Goal: Task Accomplishment & Management: Manage account settings

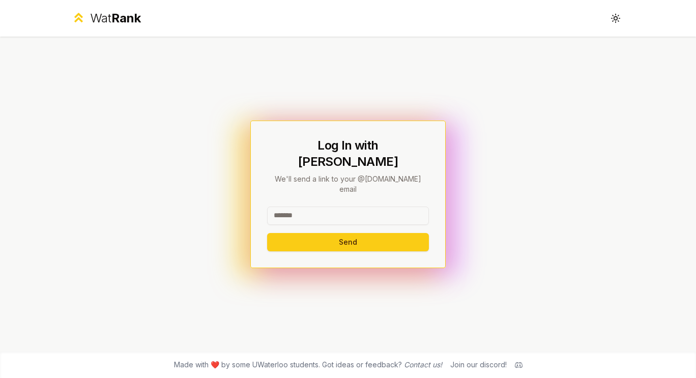
click at [315, 207] on input at bounding box center [348, 216] width 162 height 18
type input "********"
click at [378, 233] on button "Send" at bounding box center [348, 242] width 162 height 18
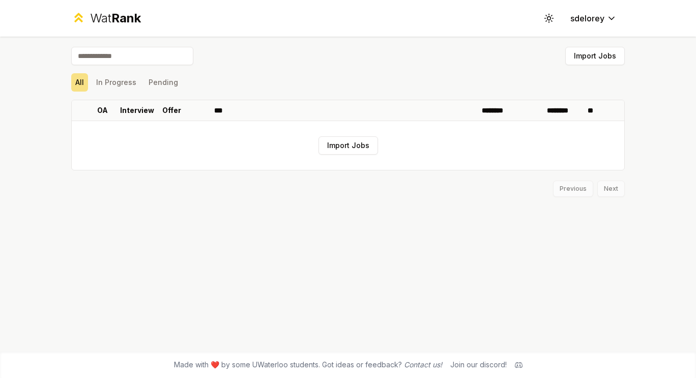
click at [115, 13] on span "Rank" at bounding box center [126, 18] width 30 height 15
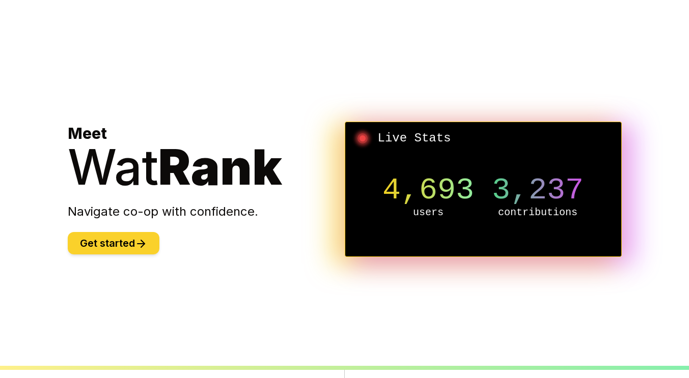
click at [137, 239] on icon at bounding box center [141, 244] width 12 height 12
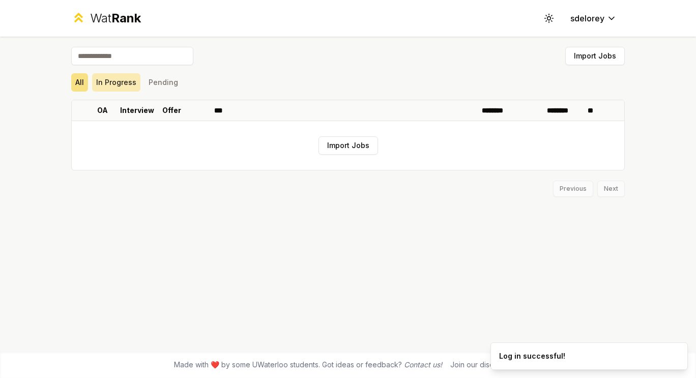
click at [120, 87] on button "In Progress" at bounding box center [116, 82] width 48 height 18
click at [163, 84] on button "Pending" at bounding box center [164, 82] width 38 height 18
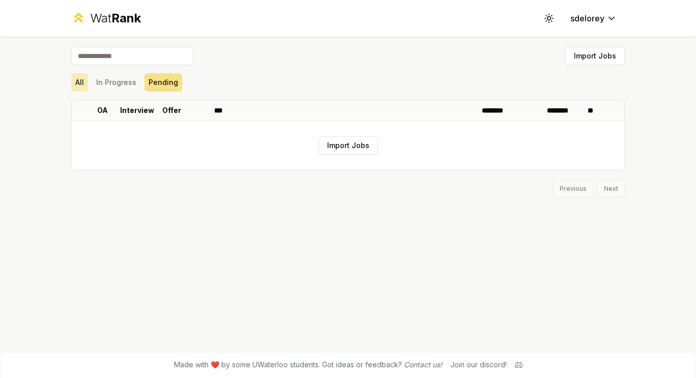
click at [83, 79] on button "All" at bounding box center [79, 82] width 17 height 18
click at [589, 59] on button "Import Jobs" at bounding box center [595, 56] width 60 height 18
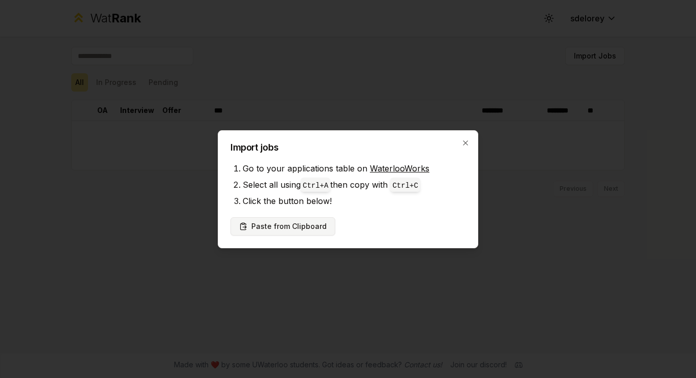
click at [272, 231] on button "Paste from Clipboard" at bounding box center [283, 226] width 105 height 18
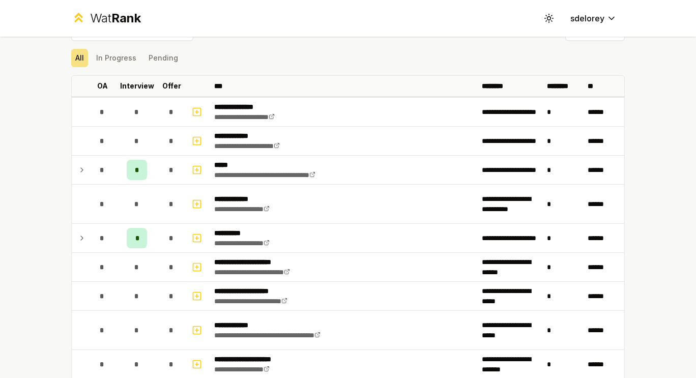
scroll to position [24, 0]
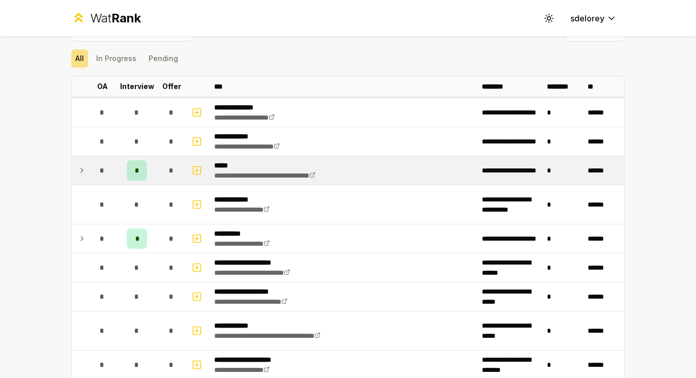
click at [81, 172] on icon at bounding box center [82, 170] width 2 height 4
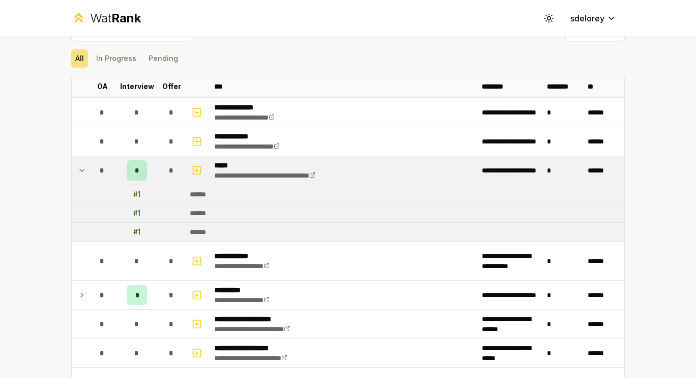
click at [78, 172] on icon at bounding box center [82, 170] width 8 height 12
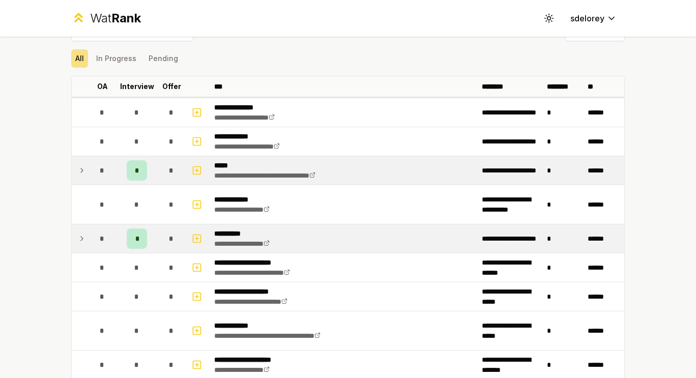
click at [79, 248] on td at bounding box center [80, 238] width 16 height 28
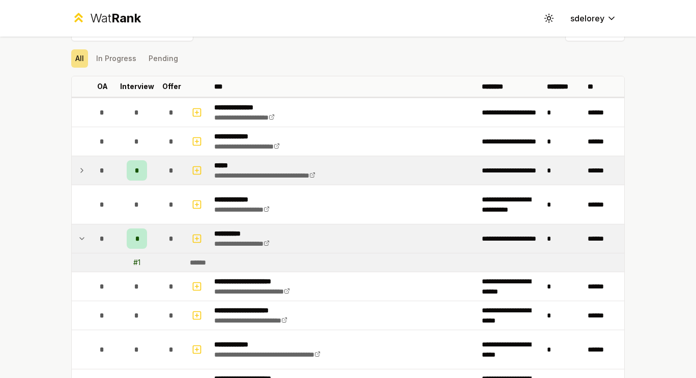
click at [79, 248] on td at bounding box center [80, 238] width 16 height 28
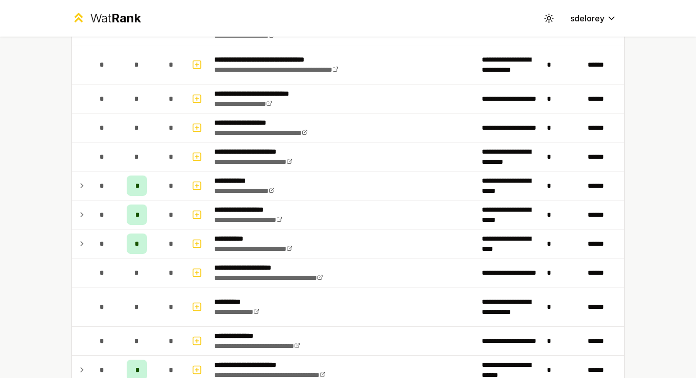
scroll to position [834, 0]
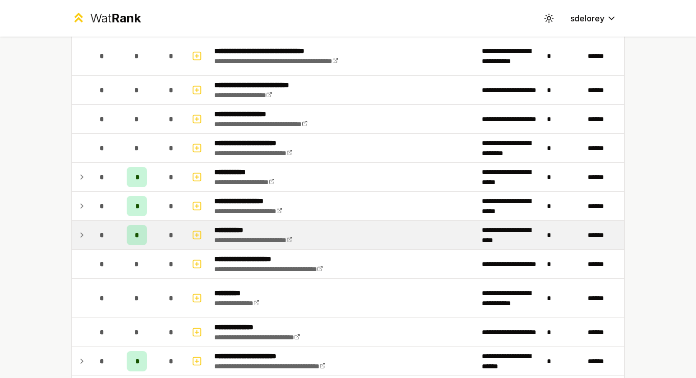
click at [79, 236] on icon at bounding box center [82, 235] width 8 height 12
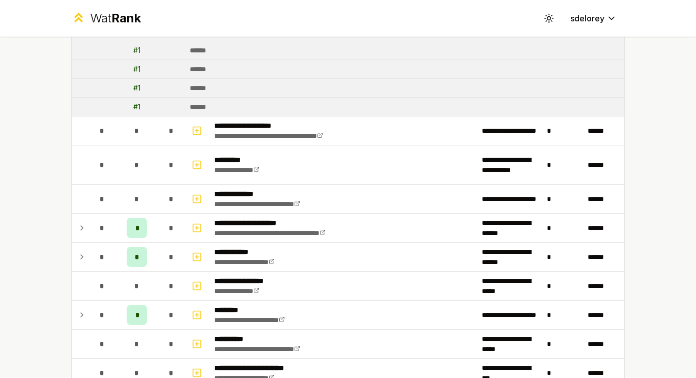
scroll to position [1081, 0]
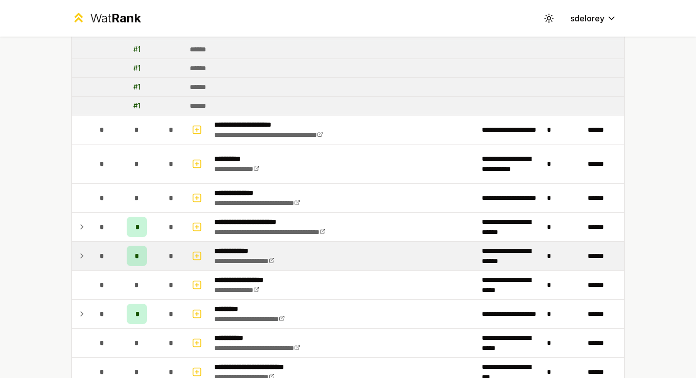
click at [82, 252] on td at bounding box center [80, 256] width 16 height 28
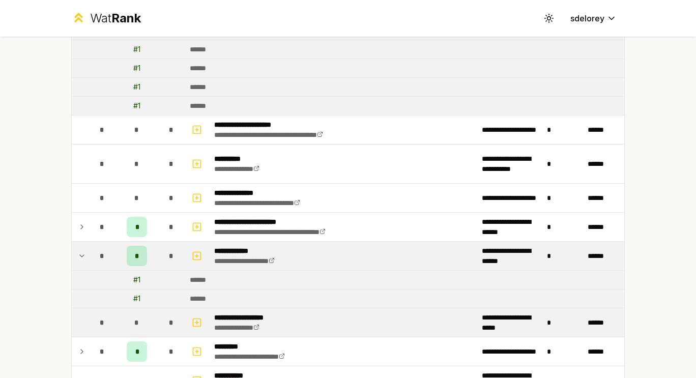
click at [76, 321] on td at bounding box center [80, 322] width 16 height 28
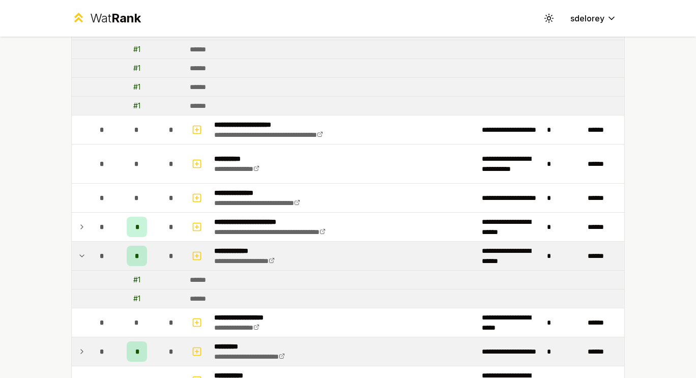
click at [78, 351] on icon at bounding box center [82, 352] width 8 height 12
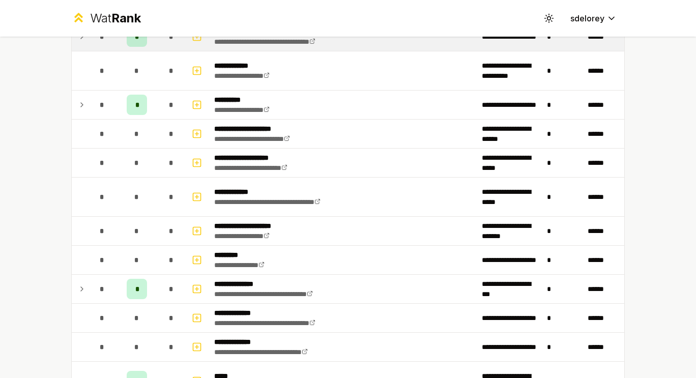
scroll to position [0, 0]
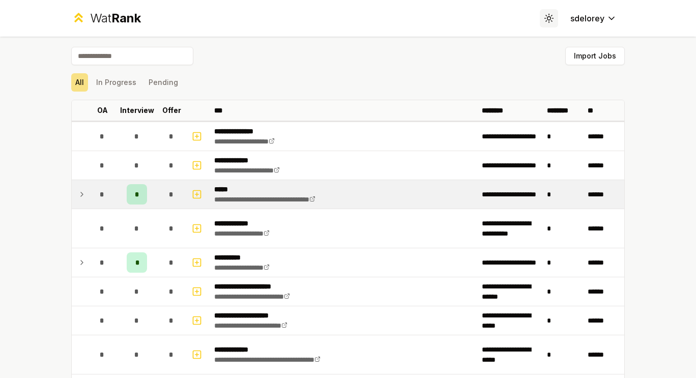
click at [540, 20] on button "Toggle theme" at bounding box center [549, 18] width 18 height 18
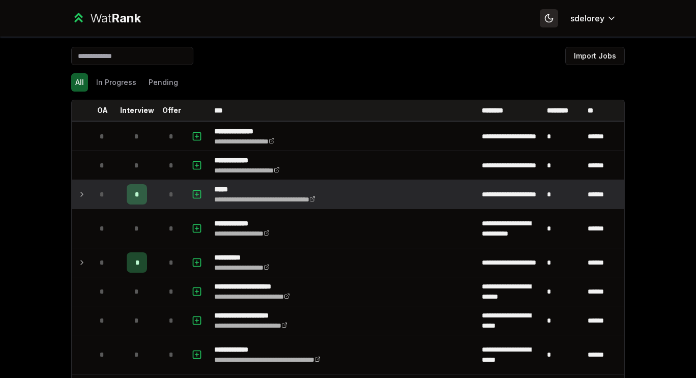
click at [540, 20] on button "Toggle theme" at bounding box center [549, 18] width 18 height 18
